Goal: Task Accomplishment & Management: Manage account settings

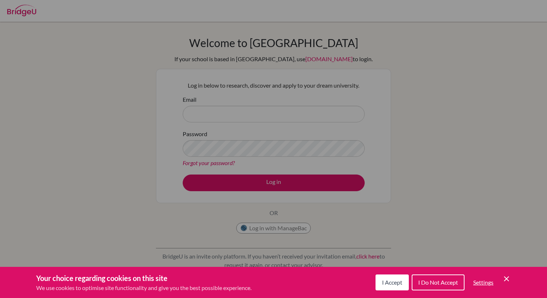
scroll to position [27, 0]
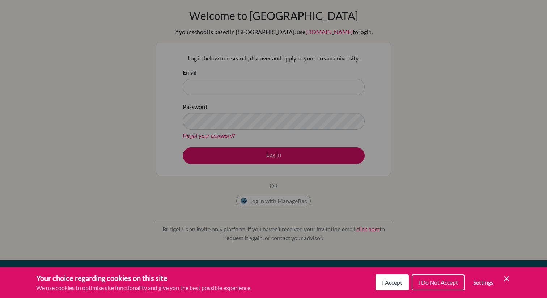
click at [335, 204] on div "Cookie Preferences" at bounding box center [273, 149] width 547 height 298
click at [505, 277] on icon "Save and close" at bounding box center [506, 278] width 5 height 5
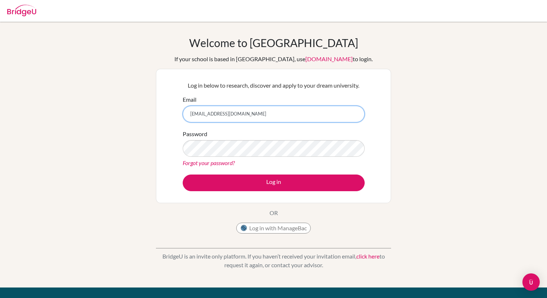
type input "[EMAIL_ADDRESS][DOMAIN_NAME]"
click at [219, 162] on link "Forgot your password?" at bounding box center [209, 162] width 52 height 7
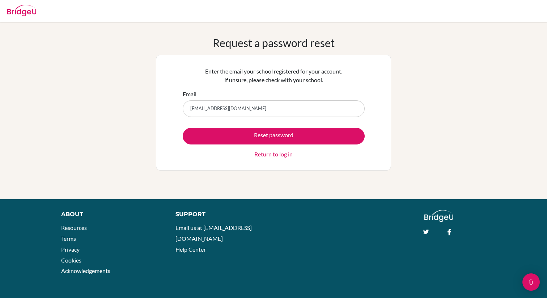
type input "[EMAIL_ADDRESS][DOMAIN_NAME]"
click at [183, 128] on button "Reset password" at bounding box center [274, 136] width 182 height 17
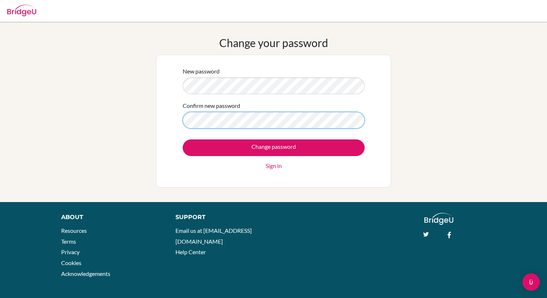
click at [183, 139] on input "Change password" at bounding box center [274, 147] width 182 height 17
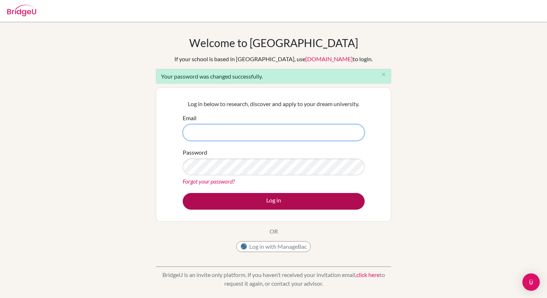
type input "[EMAIL_ADDRESS][DOMAIN_NAME]"
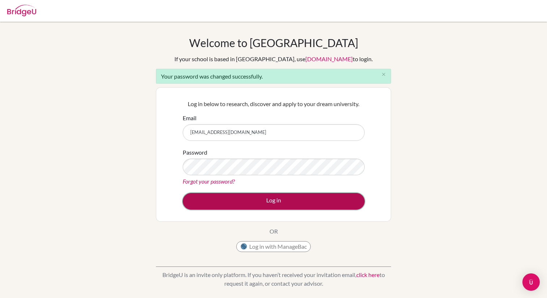
click at [239, 202] on button "Log in" at bounding box center [274, 201] width 182 height 17
